Goal: Transaction & Acquisition: Purchase product/service

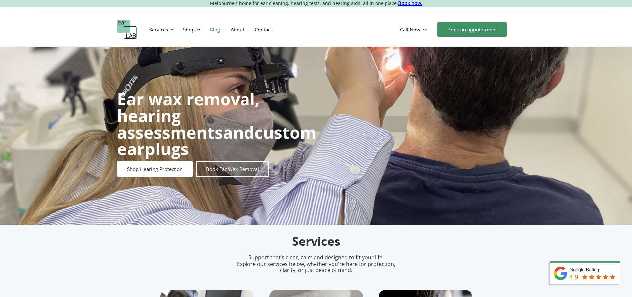
click at [206, 28] on link "Blog" at bounding box center [214, 29] width 21 height 19
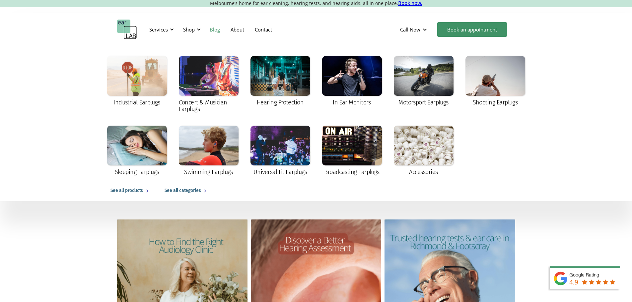
click at [218, 32] on link "Blog" at bounding box center [214, 29] width 21 height 19
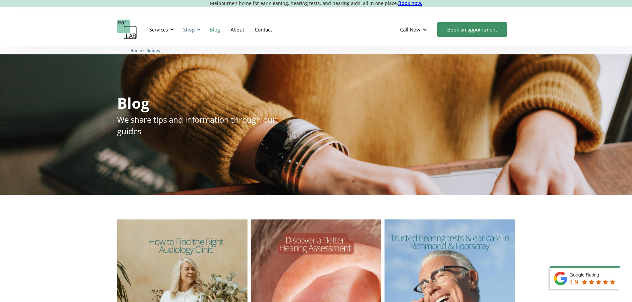
click at [192, 26] on div "Shop" at bounding box center [189, 29] width 12 height 7
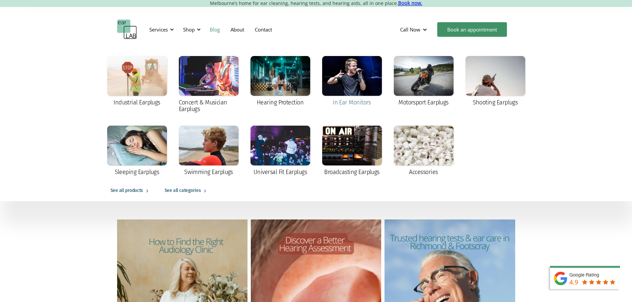
click at [359, 82] on div at bounding box center [352, 76] width 60 height 40
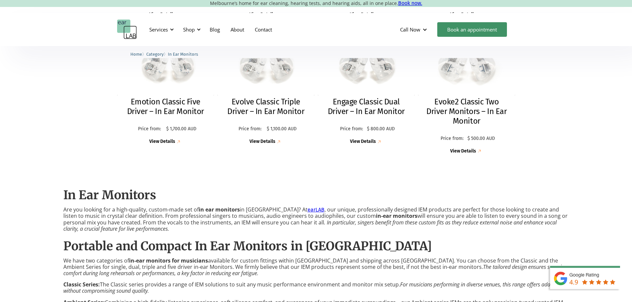
scroll to position [166, 0]
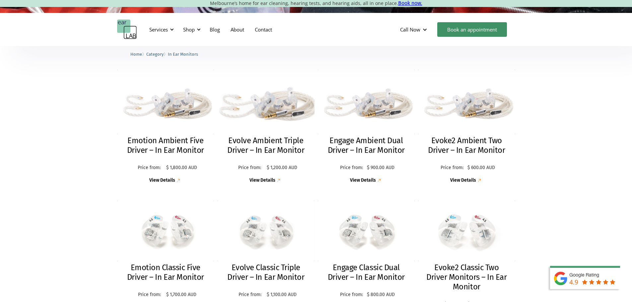
click at [246, 134] on link "Evolve Ambient Triple Driver – In Ear Monitor Price from: $ 1,200.00 AUD Price:…" at bounding box center [265, 127] width 97 height 114
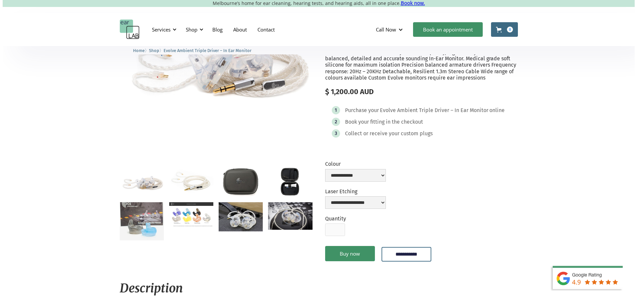
scroll to position [100, 0]
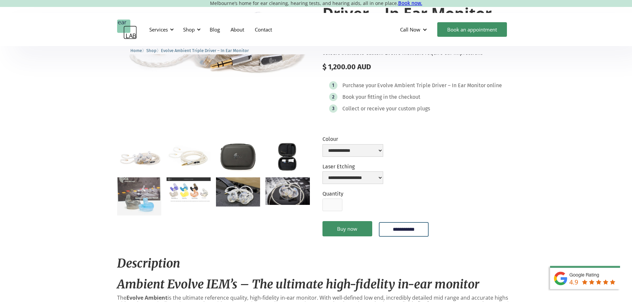
click at [193, 162] on img "open lightbox" at bounding box center [189, 157] width 44 height 28
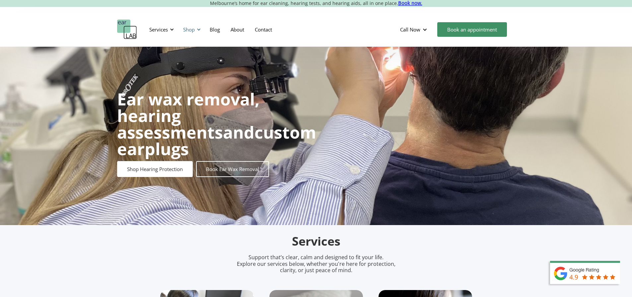
click at [193, 29] on div "Shop" at bounding box center [189, 29] width 12 height 7
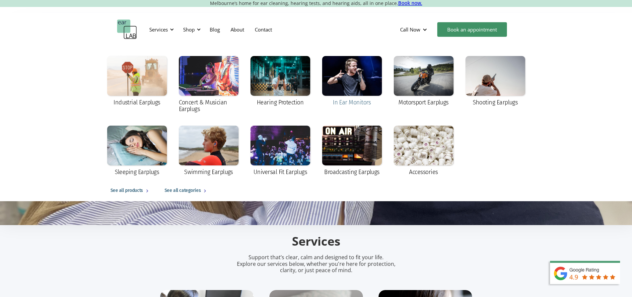
click at [348, 90] on div at bounding box center [352, 76] width 60 height 40
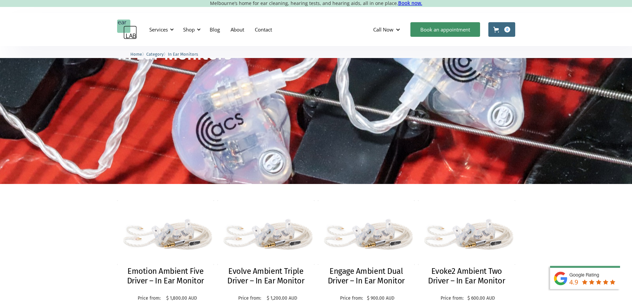
scroll to position [133, 0]
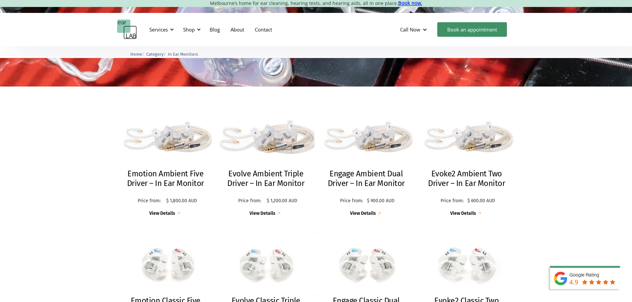
click at [262, 160] on img at bounding box center [266, 135] width 107 height 71
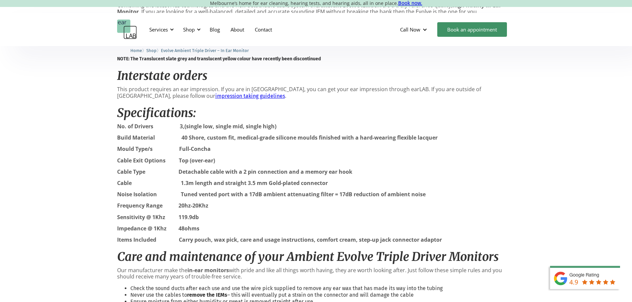
scroll to position [631, 0]
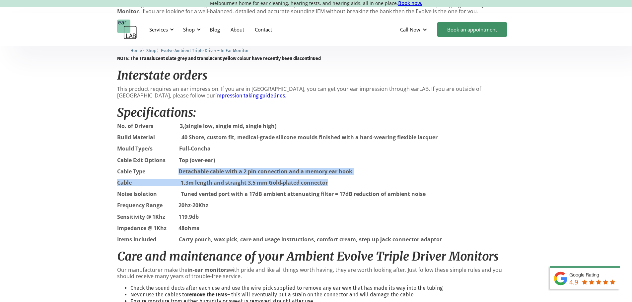
drag, startPoint x: 181, startPoint y: 183, endPoint x: 330, endPoint y: 193, distance: 148.7
click at [330, 193] on div "Description Ambient Evolve IEM’s – The ultimate high-fidelity in-ear monitor Th…" at bounding box center [316, 55] width 398 height 673
copy div "Detachable cable with a 2 pin connection and a memory ear hook Cable 1.3m lengt…"
click at [417, 186] on p "Cable 1.3m length and straight 3.5 mm Gold-plated connector" at bounding box center [316, 183] width 398 height 6
